Goal: Task Accomplishment & Management: Manage account settings

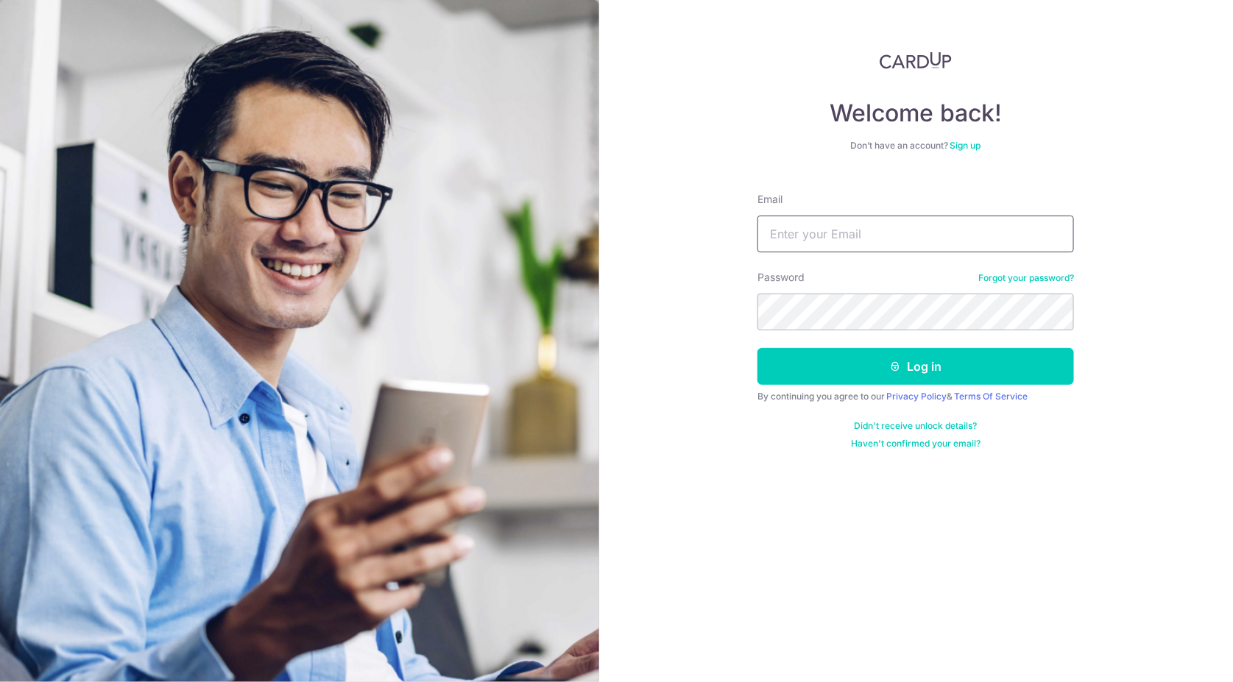
click at [907, 240] on input "Email" at bounding box center [916, 234] width 317 height 37
type input "[EMAIL_ADDRESS][DOMAIN_NAME]"
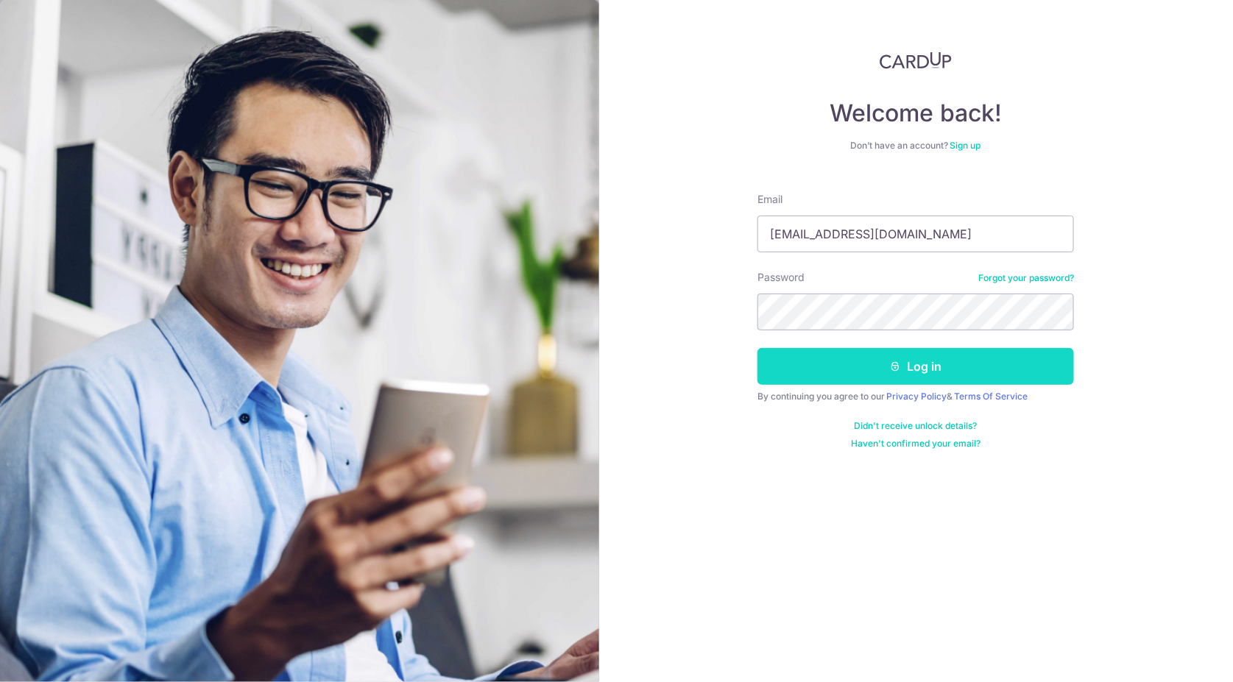
click at [944, 365] on button "Log in" at bounding box center [916, 366] width 317 height 37
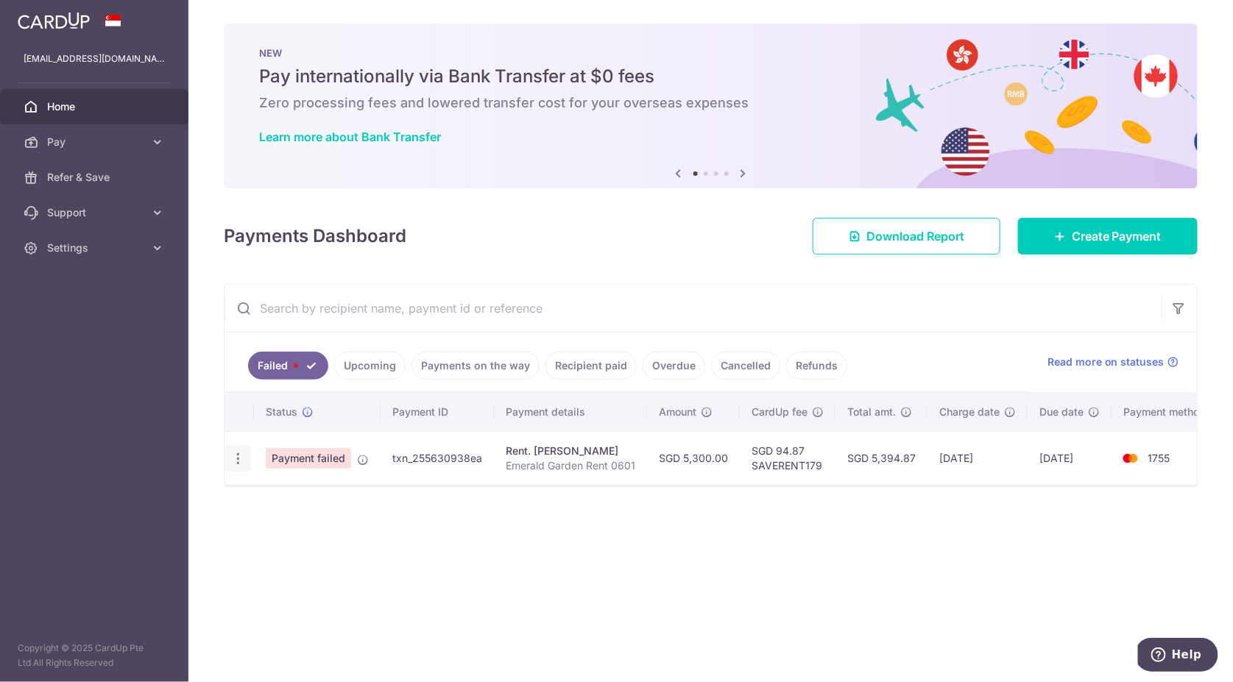
click at [242, 456] on icon "button" at bounding box center [237, 458] width 15 height 15
click at [316, 504] on span "Update payment" at bounding box center [316, 499] width 100 height 18
radio input "true"
type input "5,300.00"
type input "Emerald Garden Rent 0601"
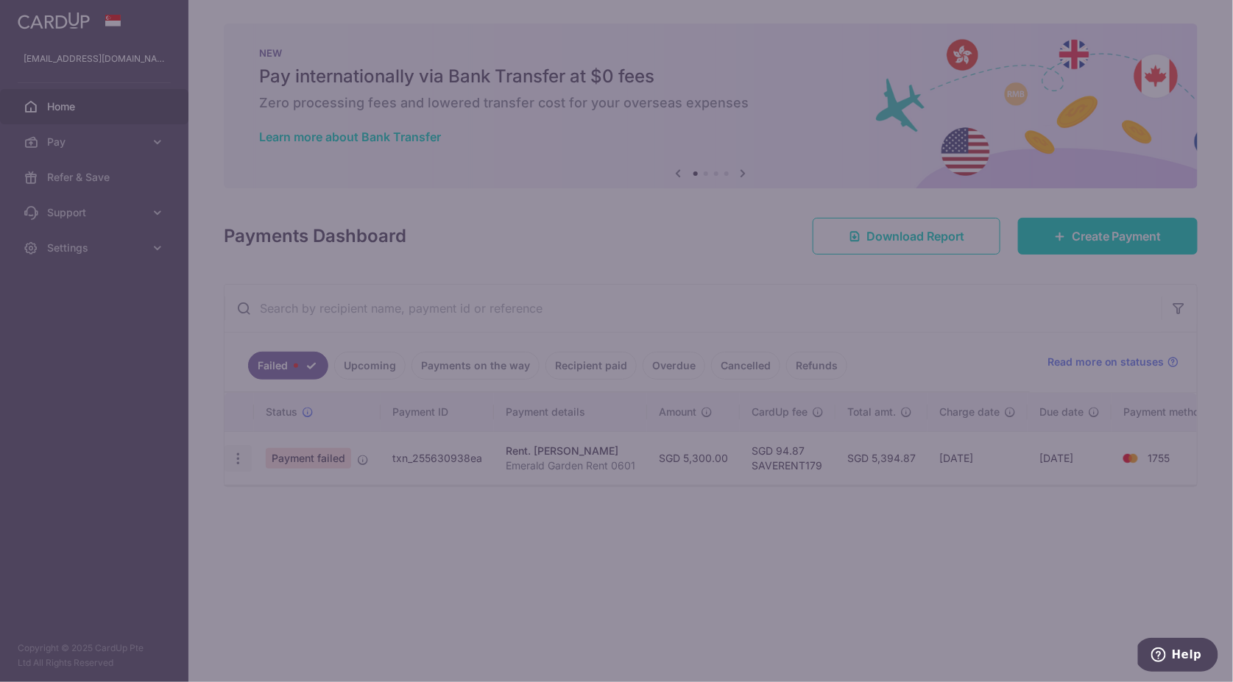
type input "SAVERENT179"
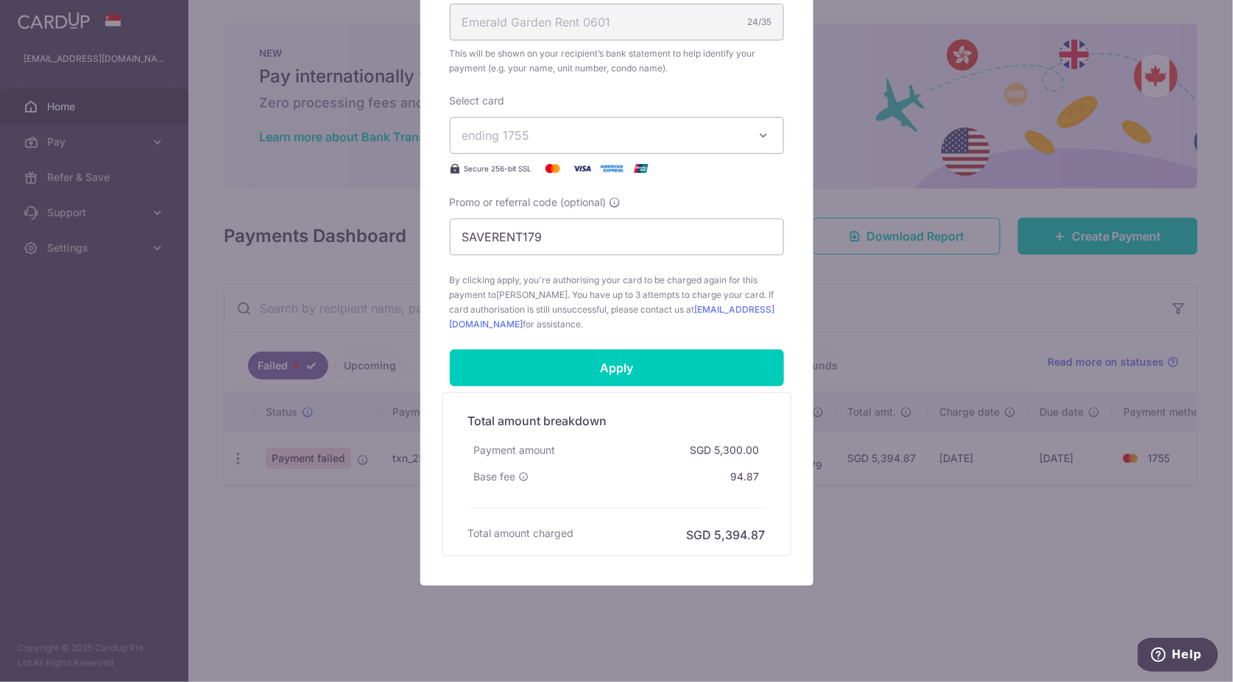
scroll to position [509, 0]
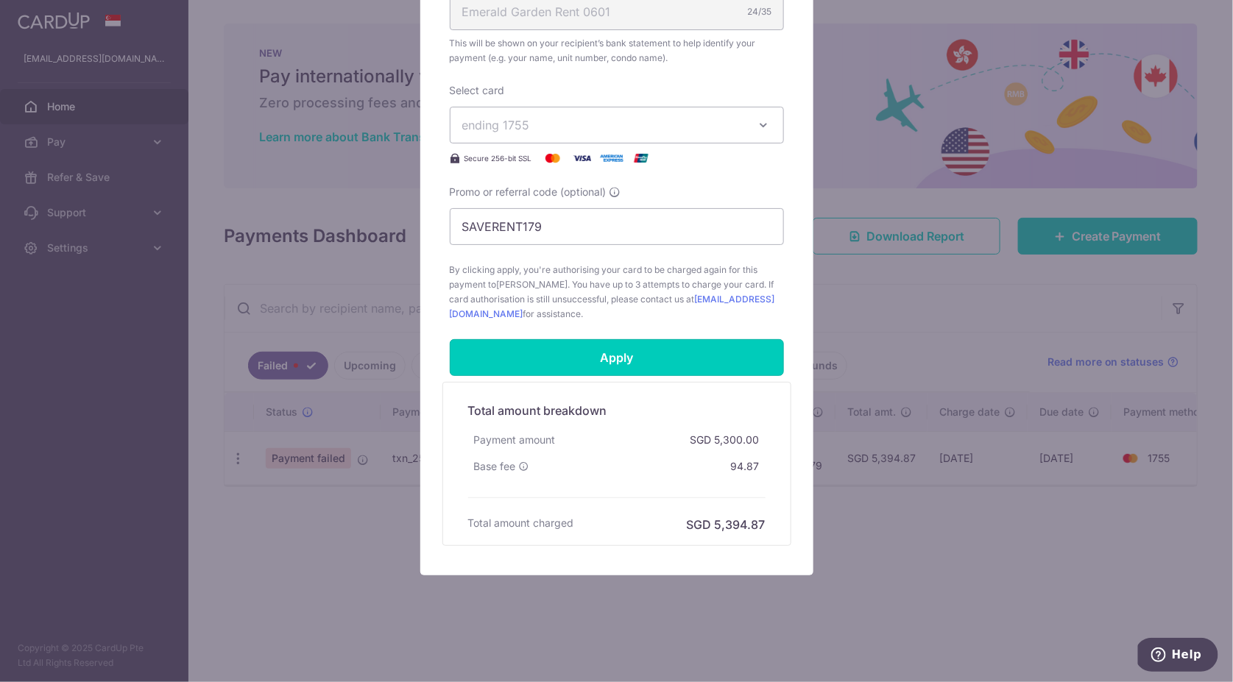
click at [689, 365] on input "Apply" at bounding box center [617, 357] width 334 height 37
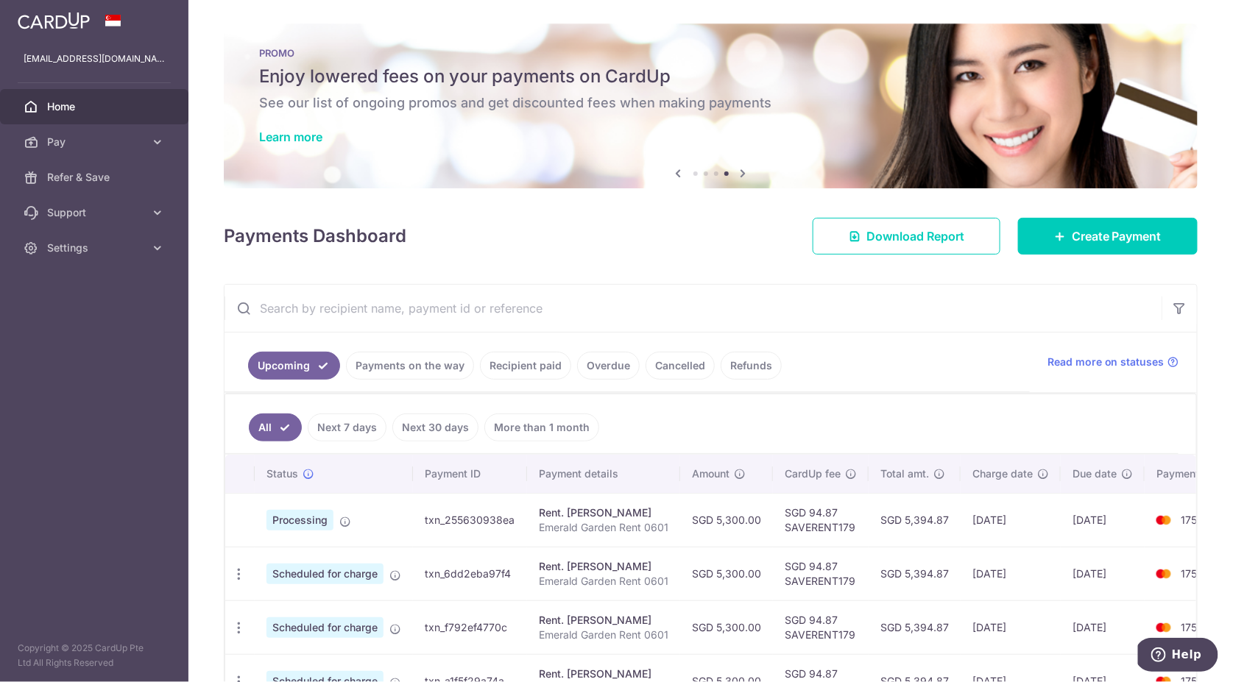
click at [68, 105] on span "Home" at bounding box center [95, 106] width 97 height 15
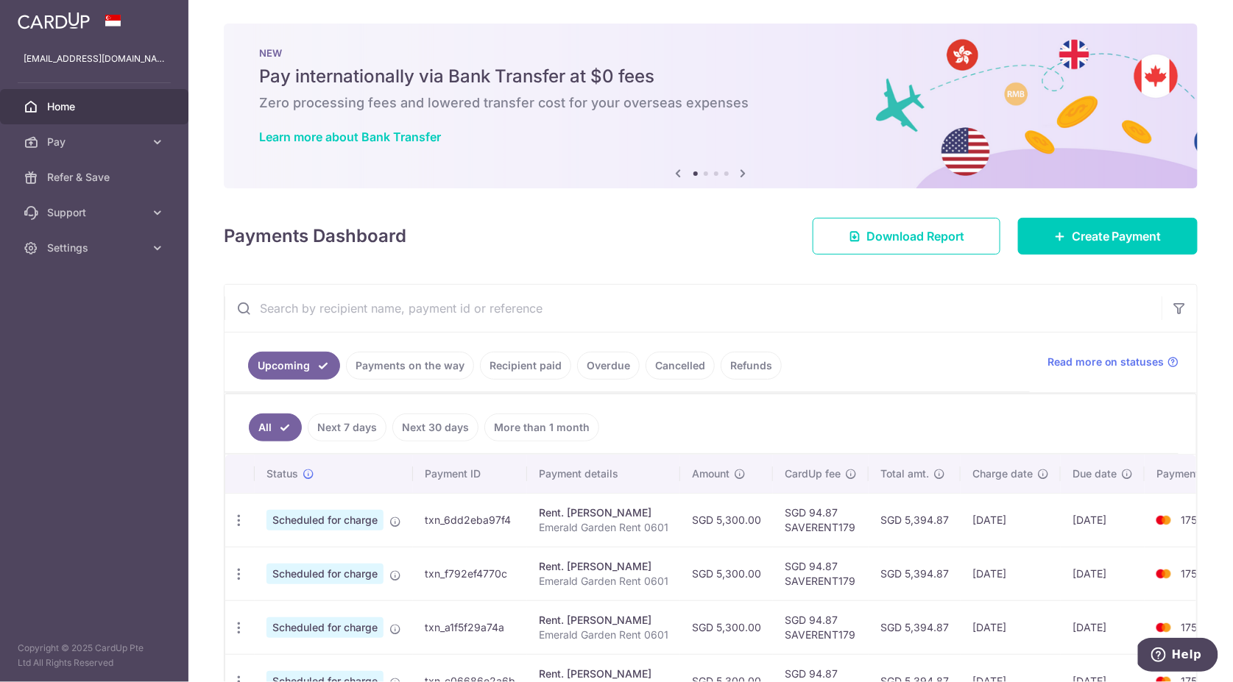
click at [415, 374] on link "Payments on the way" at bounding box center [410, 366] width 128 height 28
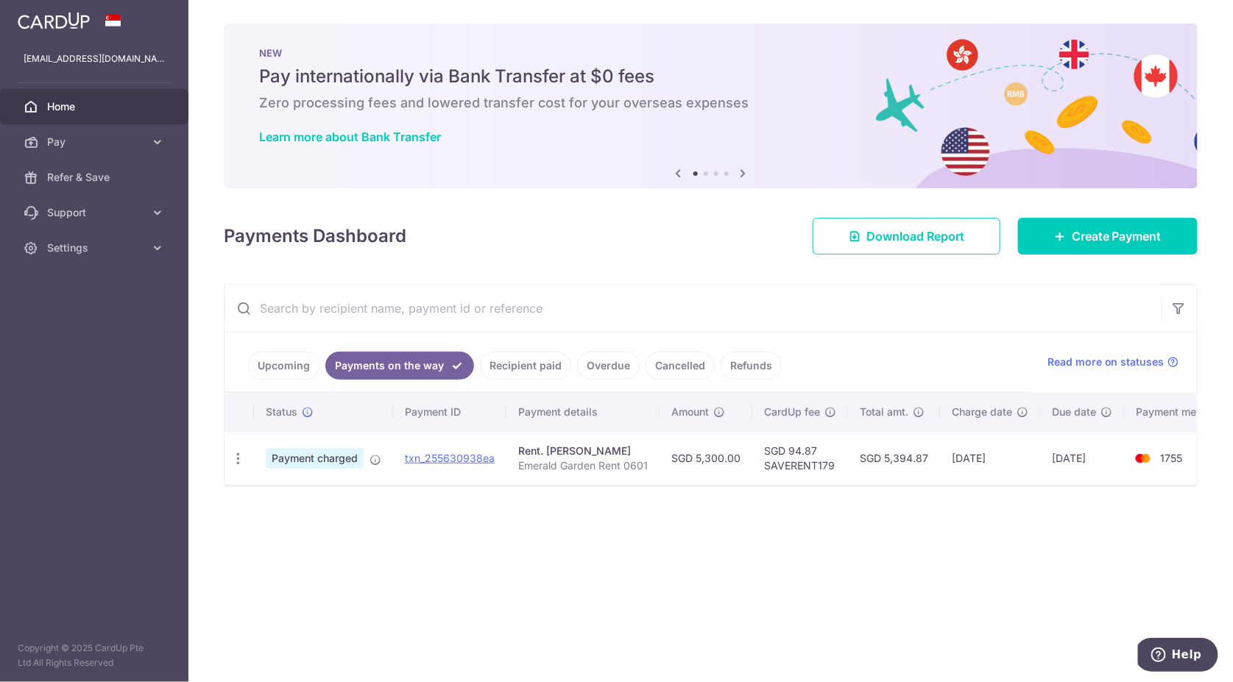
click at [523, 367] on link "Recipient paid" at bounding box center [525, 366] width 91 height 28
